Goal: Transaction & Acquisition: Purchase product/service

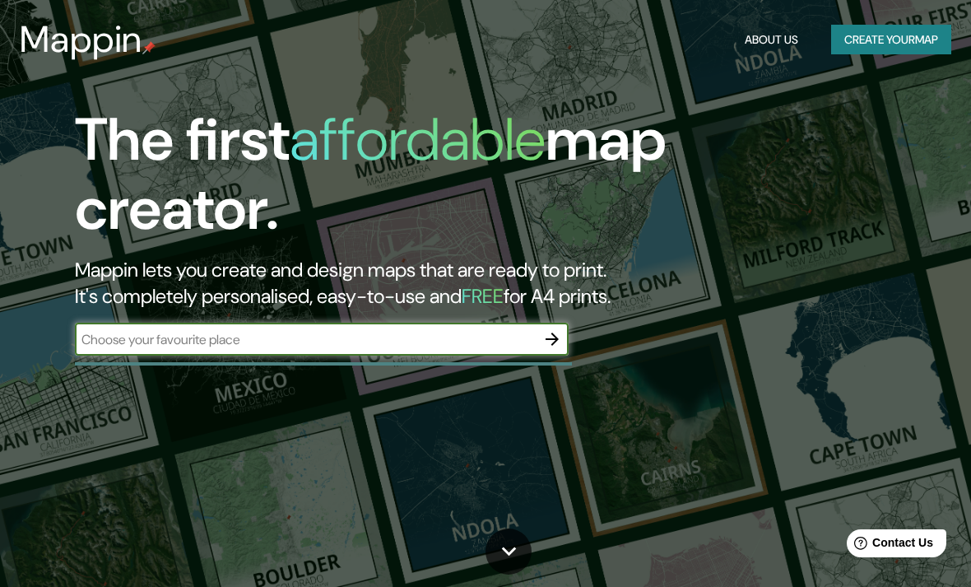
click at [452, 332] on input "text" at bounding box center [305, 339] width 461 height 19
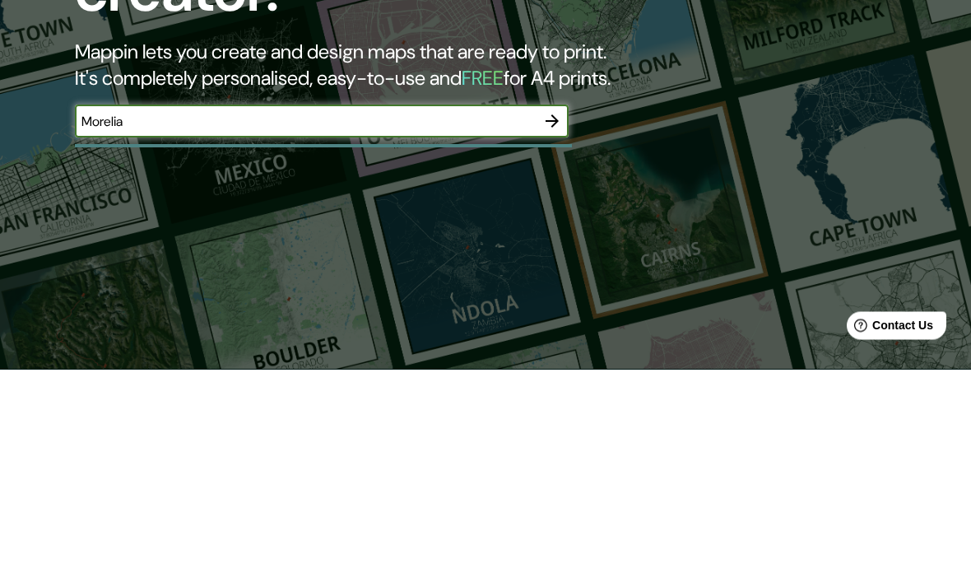
type input "Morelia"
click at [547, 329] on icon "button" at bounding box center [552, 339] width 20 height 20
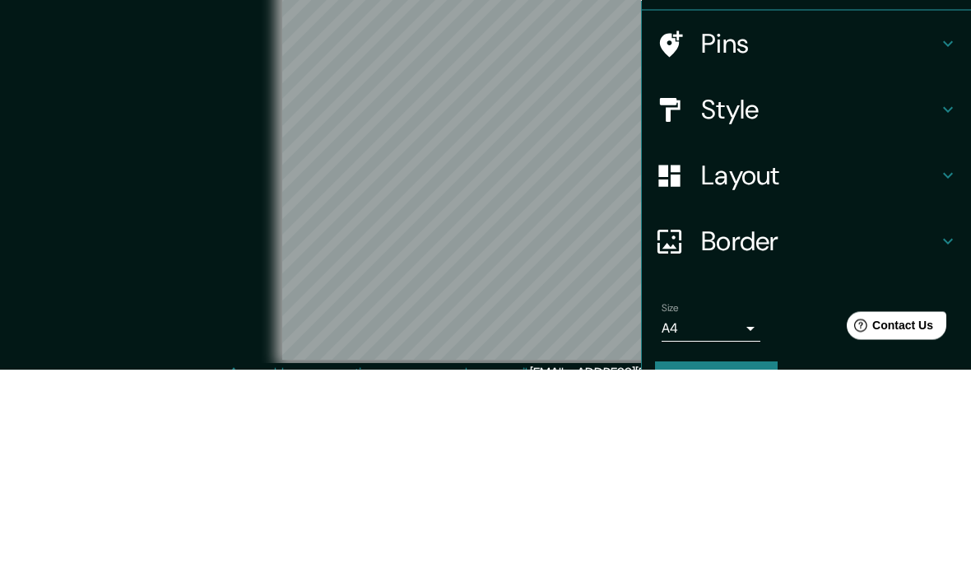
scroll to position [67, 0]
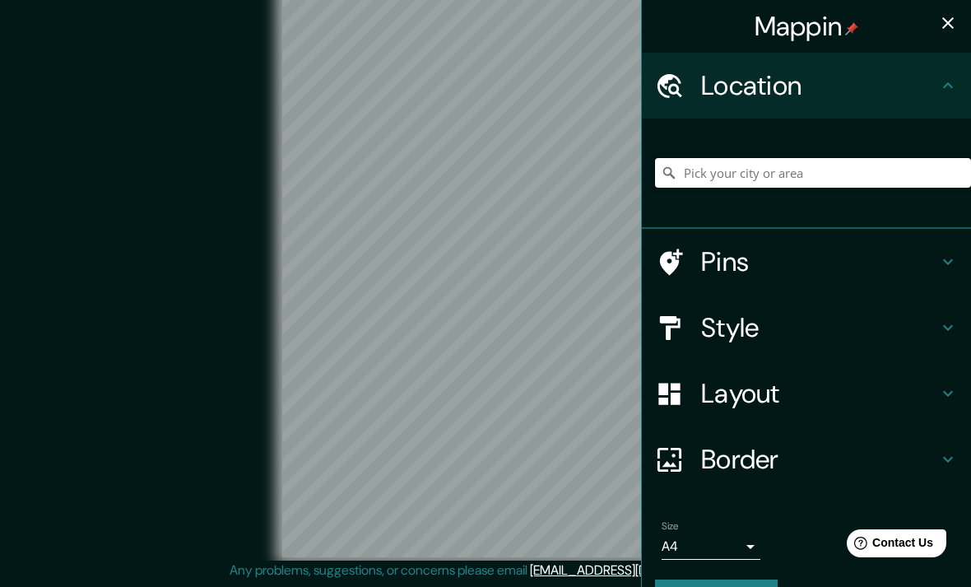
click at [827, 175] on input "Pick your city or area" at bounding box center [813, 173] width 316 height 30
click at [925, 213] on div "Morelia" at bounding box center [806, 174] width 329 height 110
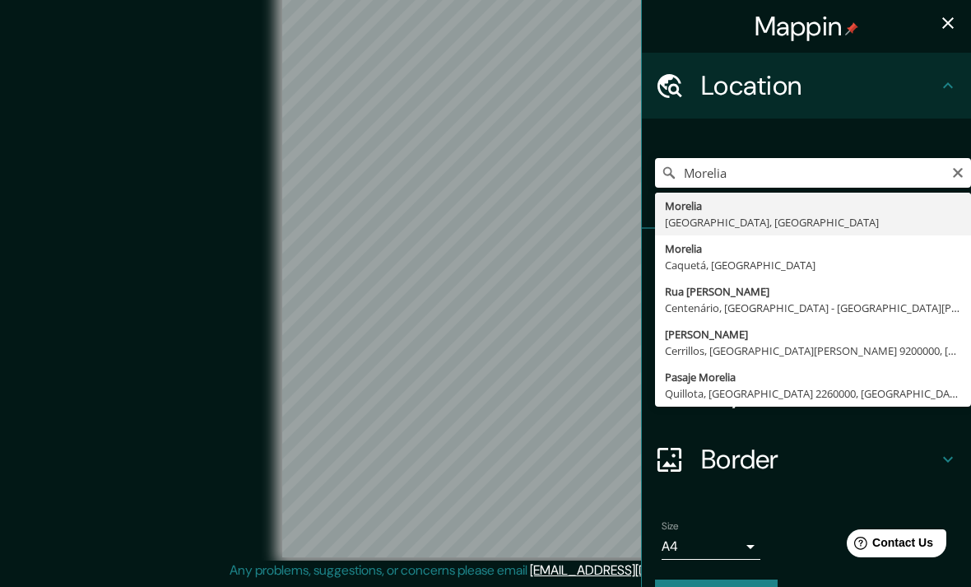
type input "[GEOGRAPHIC_DATA], [GEOGRAPHIC_DATA], [GEOGRAPHIC_DATA]"
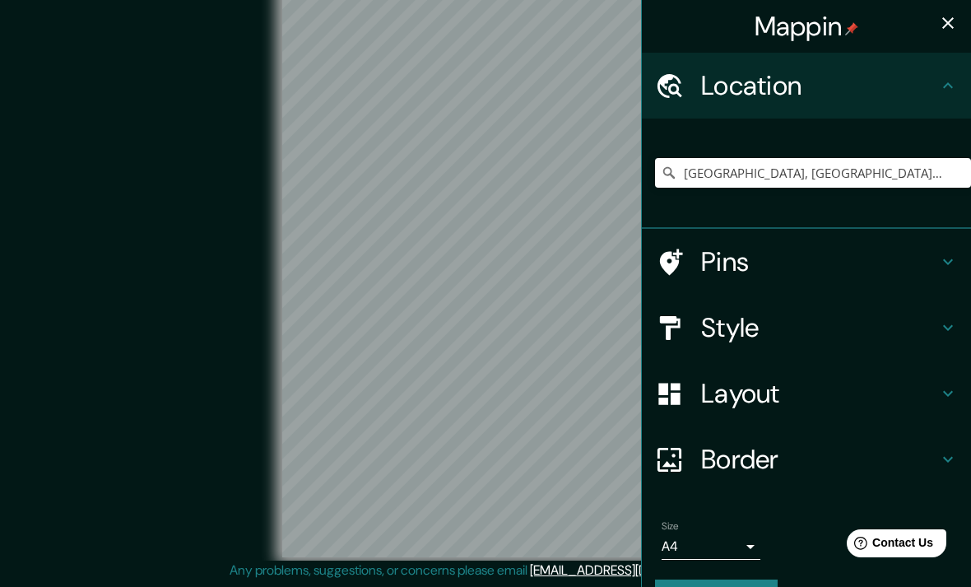
click at [151, 206] on div "© Mapbox © OpenStreetMap Improve this map" at bounding box center [486, 270] width 874 height 528
click at [844, 346] on div "Style" at bounding box center [806, 328] width 329 height 66
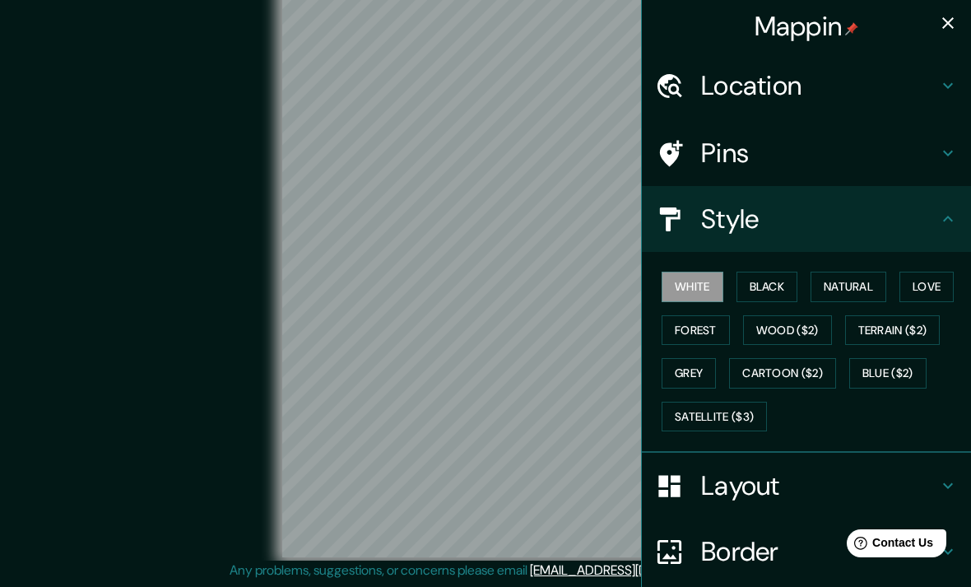
click at [930, 281] on button "Love" at bounding box center [927, 287] width 54 height 30
click at [895, 374] on button "Blue ($2)" at bounding box center [887, 373] width 77 height 30
click at [896, 334] on button "Terrain ($2)" at bounding box center [892, 330] width 95 height 30
click at [811, 363] on button "Cartoon ($2)" at bounding box center [782, 373] width 107 height 30
click at [710, 367] on button "Grey" at bounding box center [689, 373] width 54 height 30
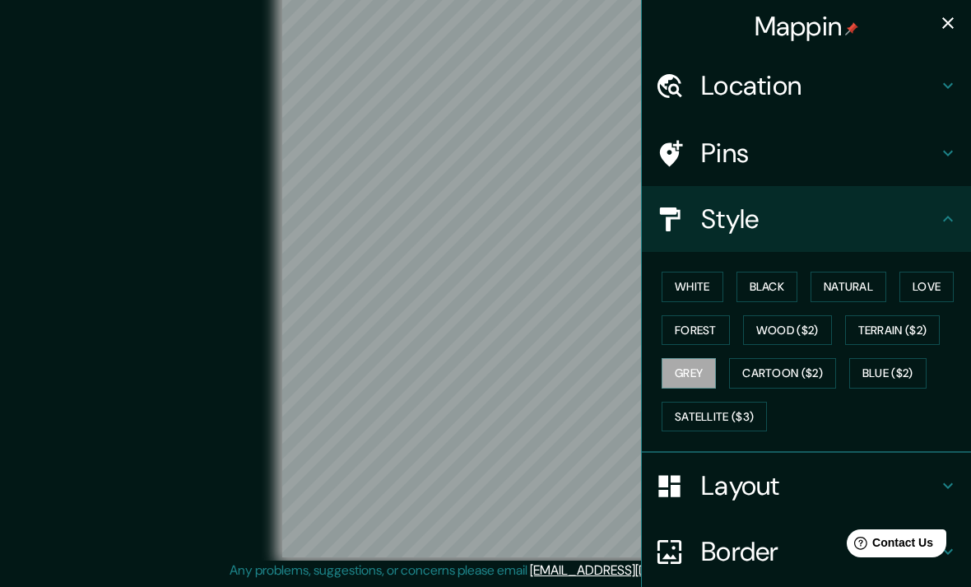
click at [857, 287] on button "Natural" at bounding box center [849, 287] width 76 height 30
click at [689, 365] on button "Grey" at bounding box center [689, 373] width 54 height 30
click at [697, 332] on button "Forest" at bounding box center [696, 330] width 68 height 30
click at [812, 324] on button "Wood ($2)" at bounding box center [787, 330] width 89 height 30
click at [804, 370] on button "Cartoon ($2)" at bounding box center [782, 373] width 107 height 30
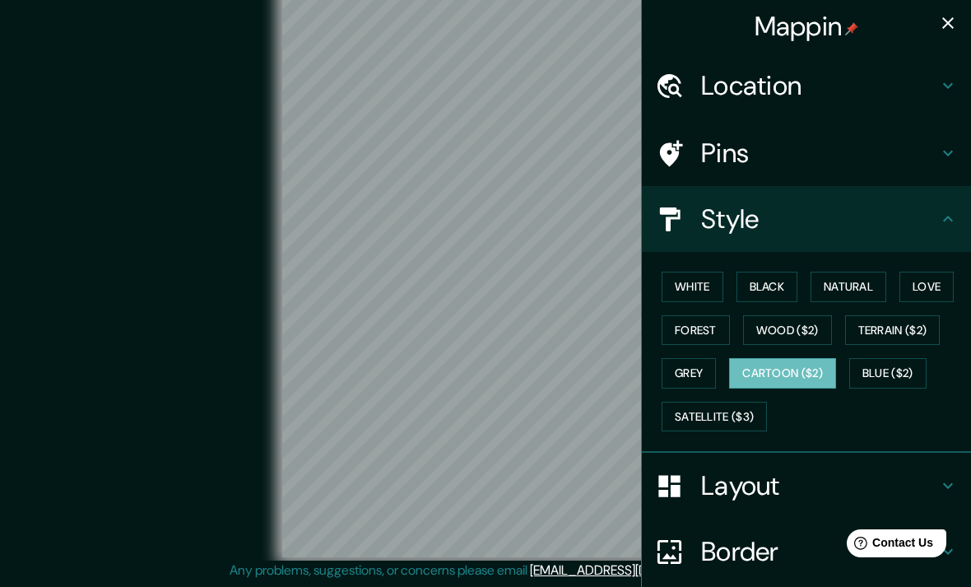
click at [736, 413] on button "Satellite ($3)" at bounding box center [714, 417] width 105 height 30
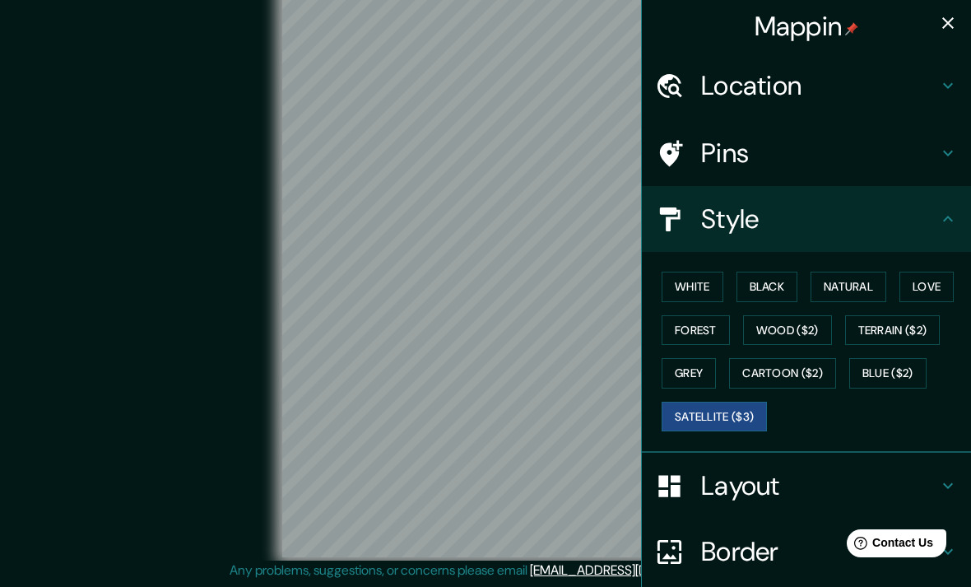
click at [788, 383] on button "Cartoon ($2)" at bounding box center [782, 373] width 107 height 30
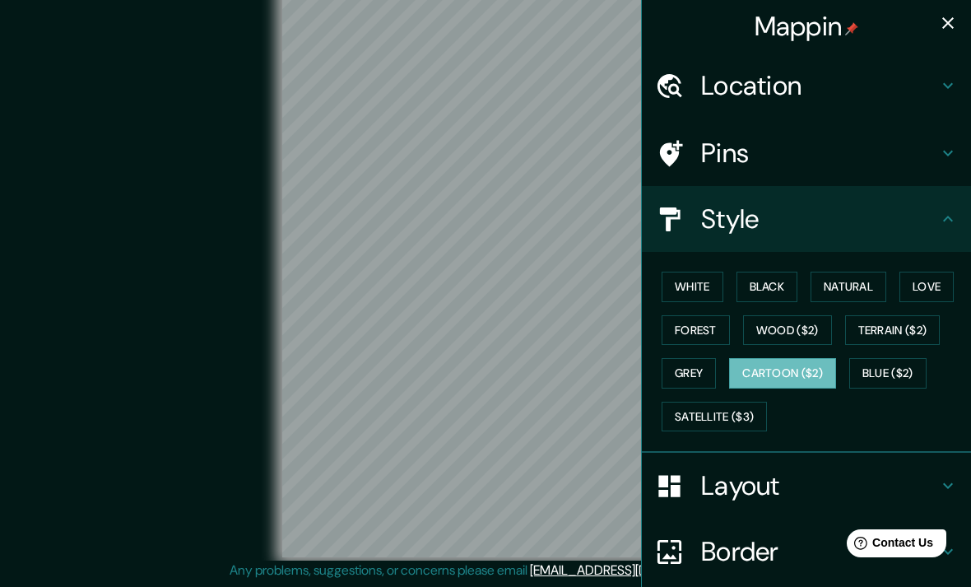
click at [728, 402] on button "Satellite ($3)" at bounding box center [714, 417] width 105 height 30
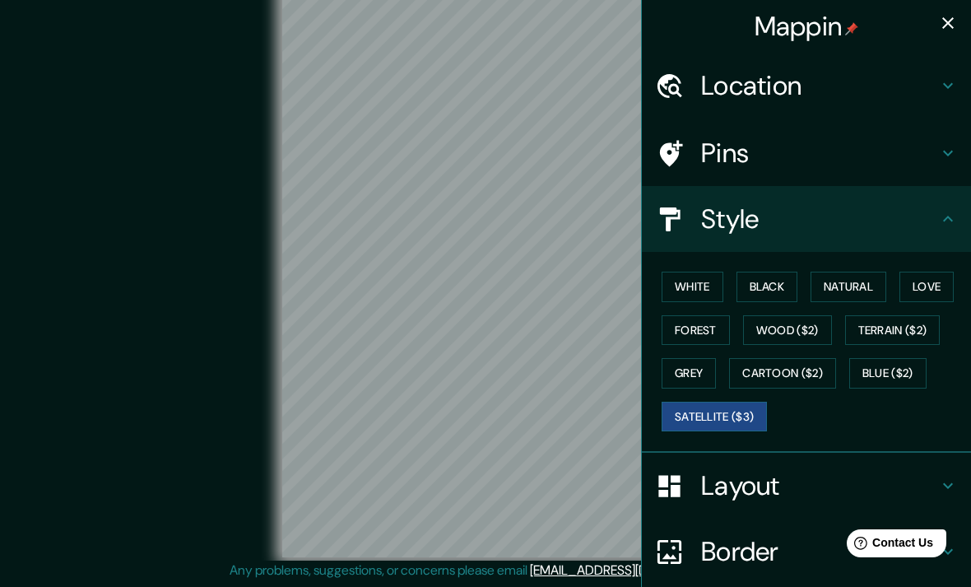
click at [821, 297] on button "Natural" at bounding box center [849, 287] width 76 height 30
click at [941, 276] on button "Love" at bounding box center [927, 287] width 54 height 30
click at [699, 402] on button "Satellite ($3)" at bounding box center [714, 417] width 105 height 30
click at [808, 383] on button "Cartoon ($2)" at bounding box center [782, 373] width 107 height 30
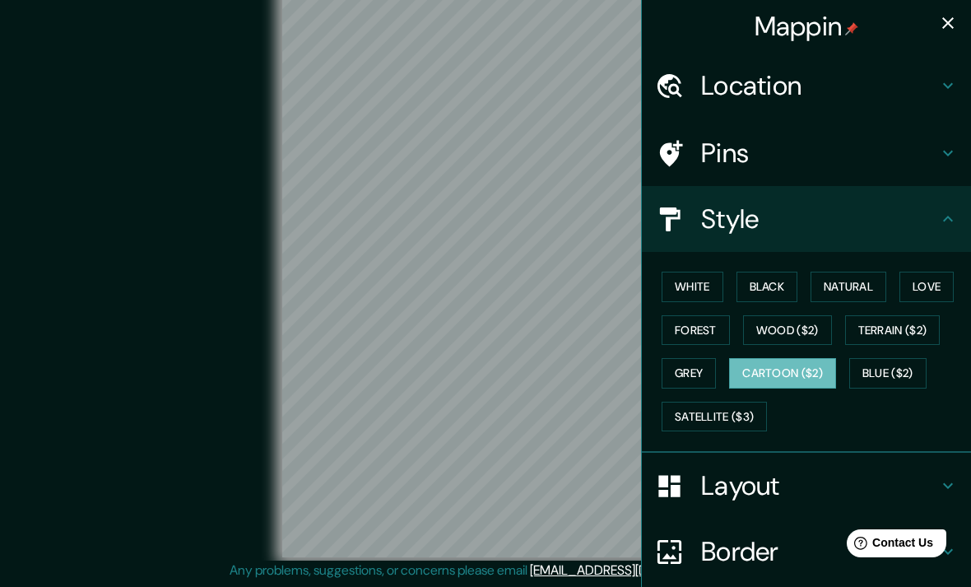
click at [893, 375] on button "Blue ($2)" at bounding box center [887, 373] width 77 height 30
click at [820, 369] on button "Cartoon ($2)" at bounding box center [782, 373] width 107 height 30
click at [911, 333] on button "Terrain ($2)" at bounding box center [892, 330] width 95 height 30
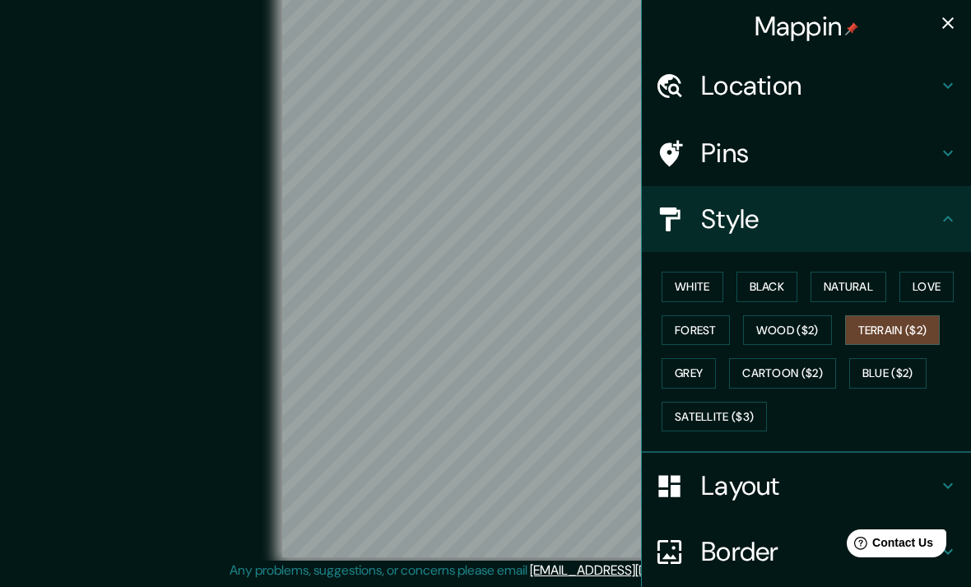
click at [686, 373] on button "Grey" at bounding box center [689, 373] width 54 height 30
click at [793, 369] on button "Cartoon ($2)" at bounding box center [782, 373] width 107 height 30
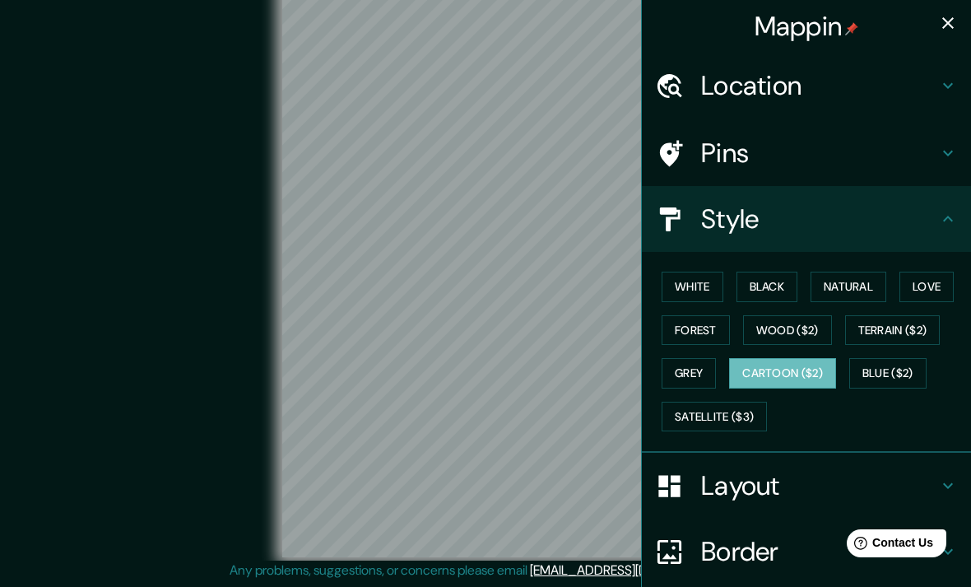
click at [724, 326] on button "Forest" at bounding box center [696, 330] width 68 height 30
click at [867, 288] on button "Natural" at bounding box center [849, 287] width 76 height 30
click at [721, 411] on button "Satellite ($3)" at bounding box center [714, 417] width 105 height 30
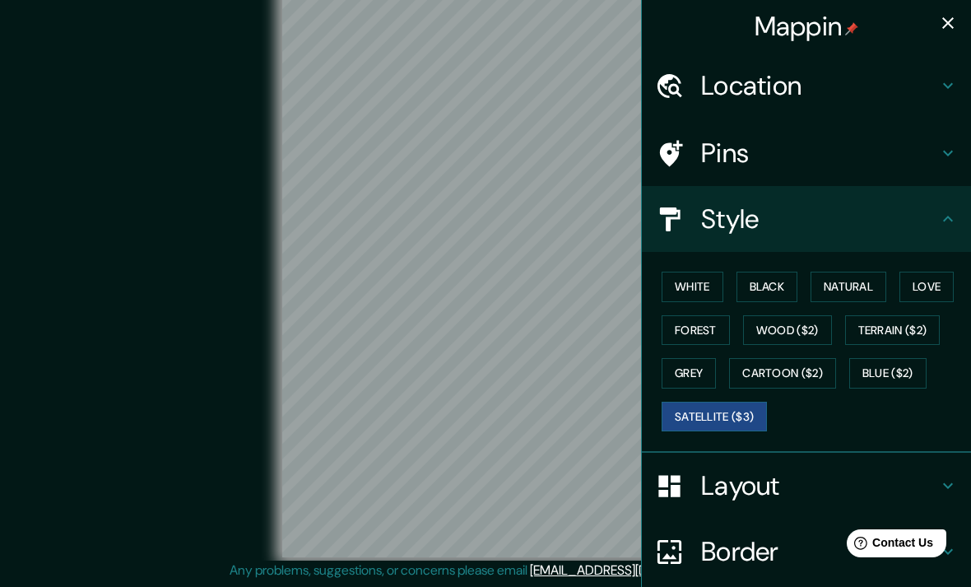
click at [772, 383] on button "Cartoon ($2)" at bounding box center [782, 373] width 107 height 30
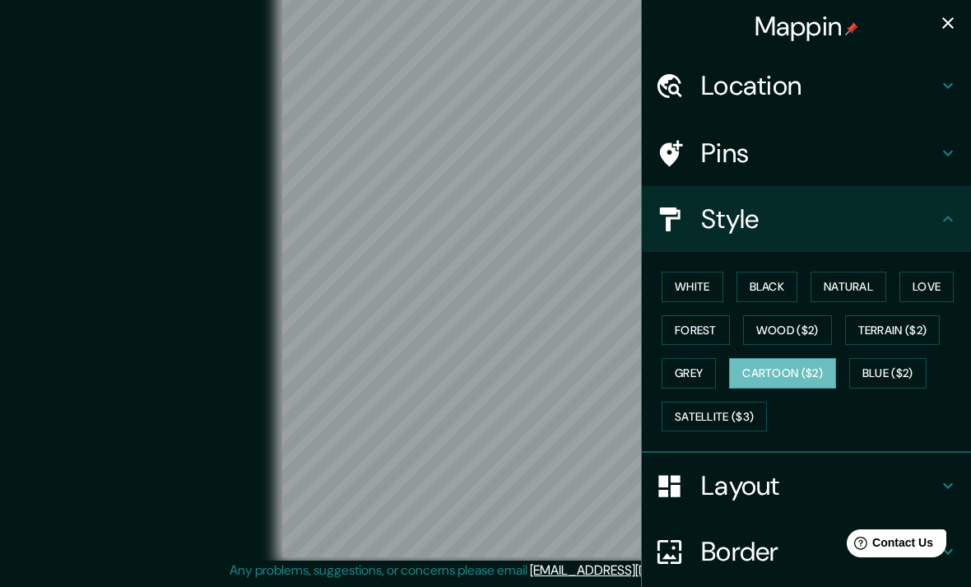
click at [807, 332] on button "Wood ($2)" at bounding box center [787, 330] width 89 height 30
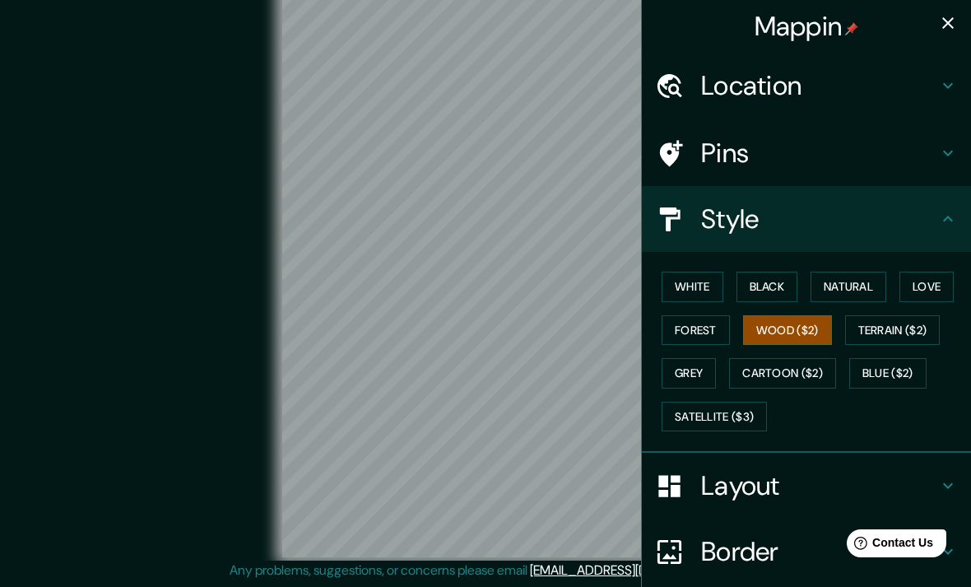
click at [912, 329] on button "Terrain ($2)" at bounding box center [892, 330] width 95 height 30
click at [696, 318] on button "Forest" at bounding box center [696, 330] width 68 height 30
click at [760, 275] on button "Black" at bounding box center [768, 287] width 62 height 30
click at [867, 288] on button "Natural" at bounding box center [849, 287] width 76 height 30
click at [932, 286] on button "Love" at bounding box center [927, 287] width 54 height 30
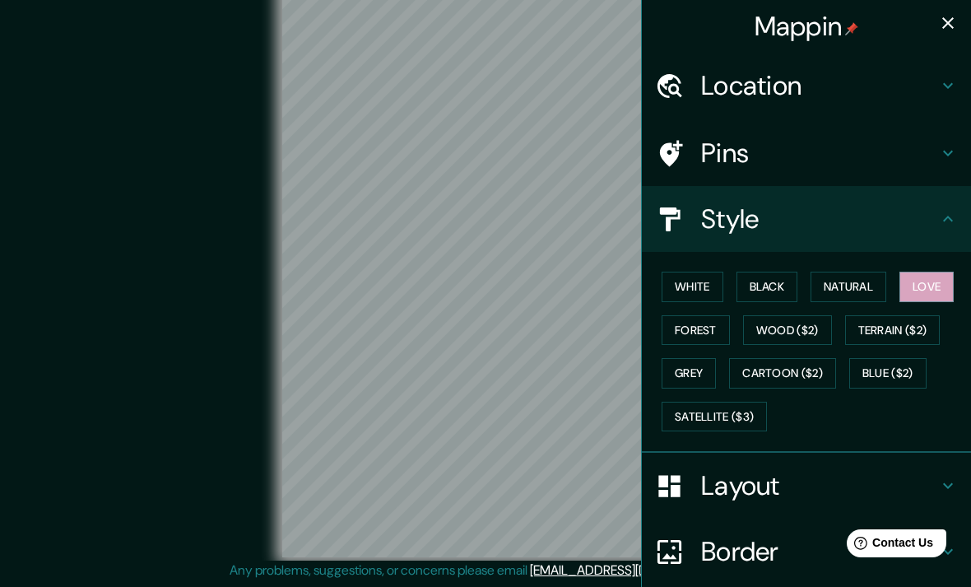
click at [666, 370] on button "Grey" at bounding box center [689, 373] width 54 height 30
click at [680, 409] on button "Satellite ($3)" at bounding box center [714, 417] width 105 height 30
click at [896, 380] on button "Blue ($2)" at bounding box center [887, 373] width 77 height 30
click at [813, 361] on button "Cartoon ($2)" at bounding box center [782, 373] width 107 height 30
click at [831, 320] on button "Wood ($2)" at bounding box center [787, 330] width 89 height 30
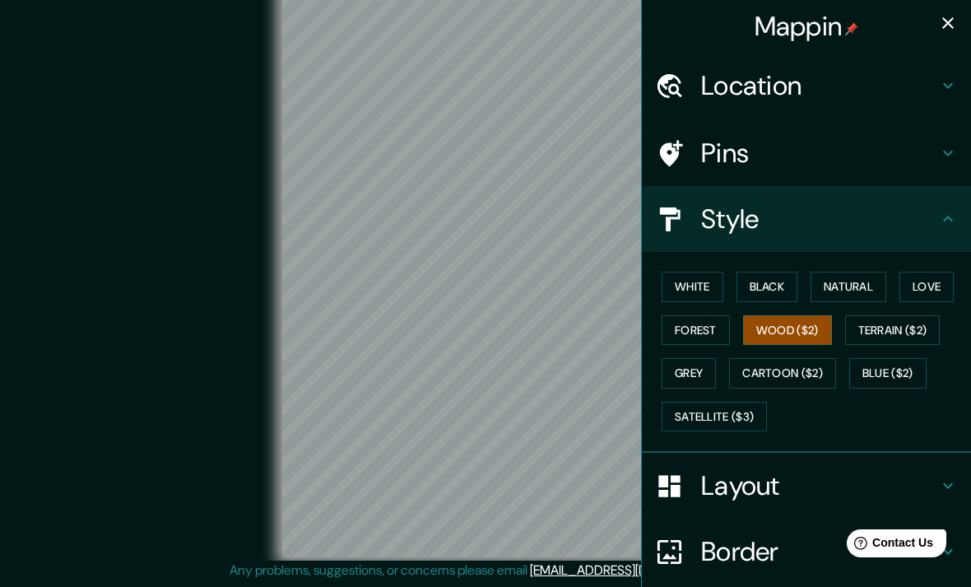
click at [878, 318] on button "Terrain ($2)" at bounding box center [892, 330] width 95 height 30
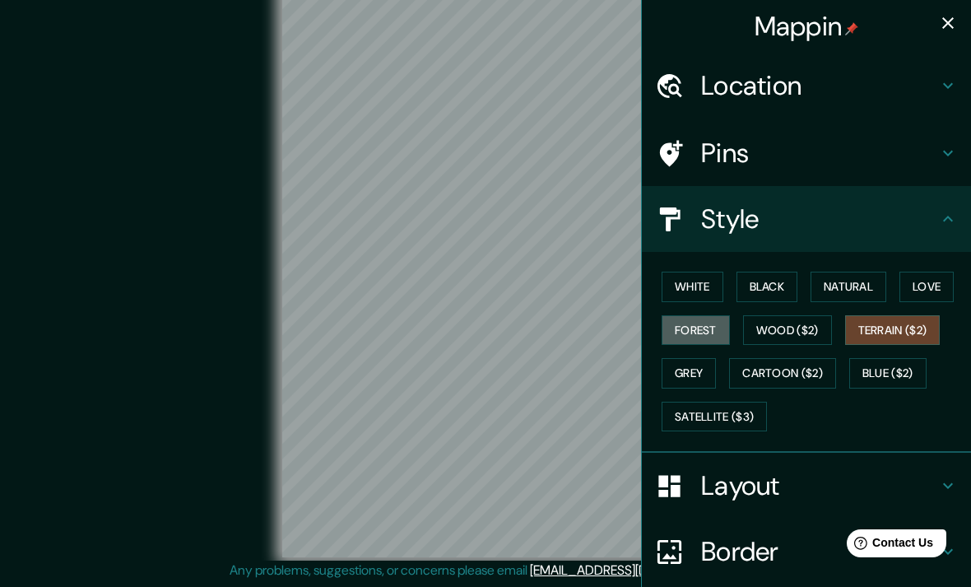
click at [693, 315] on button "Forest" at bounding box center [696, 330] width 68 height 30
click at [824, 318] on button "Wood ($2)" at bounding box center [787, 330] width 89 height 30
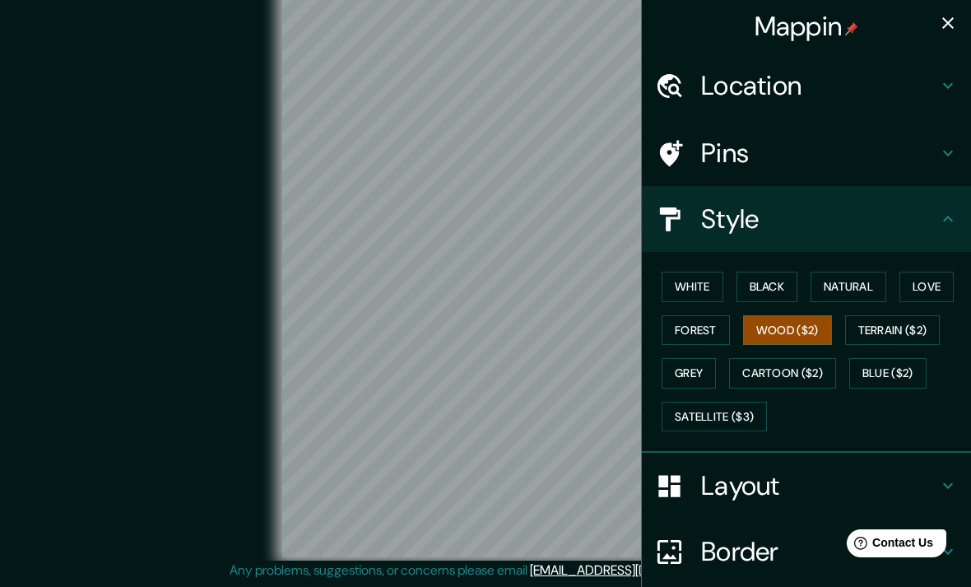
click at [911, 325] on button "Terrain ($2)" at bounding box center [892, 330] width 95 height 30
click at [863, 276] on button "Natural" at bounding box center [849, 287] width 76 height 30
